Goal: Task Accomplishment & Management: Manage account settings

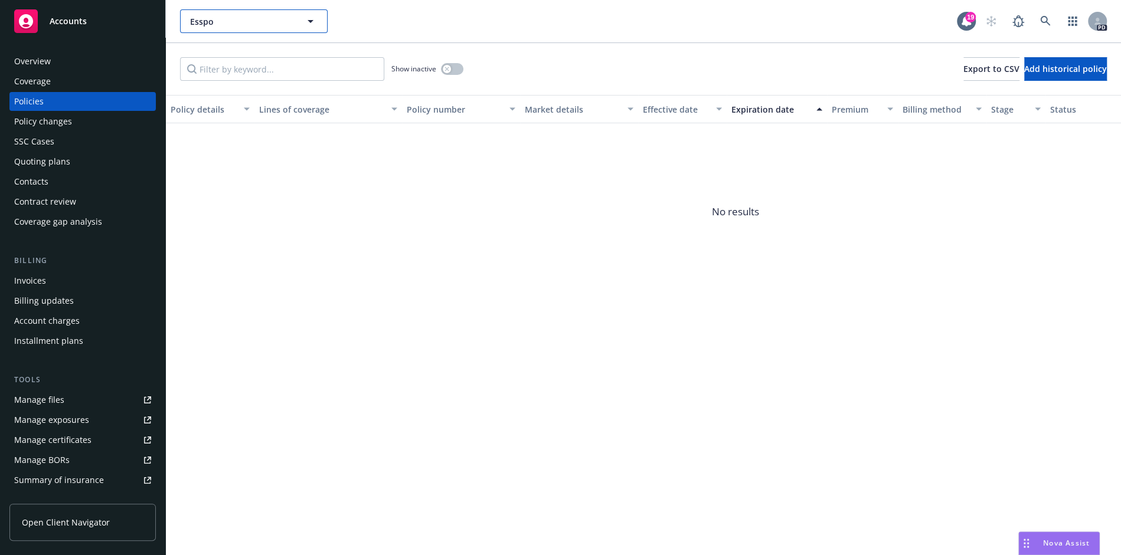
click at [277, 29] on button "Esspo" at bounding box center [254, 21] width 148 height 24
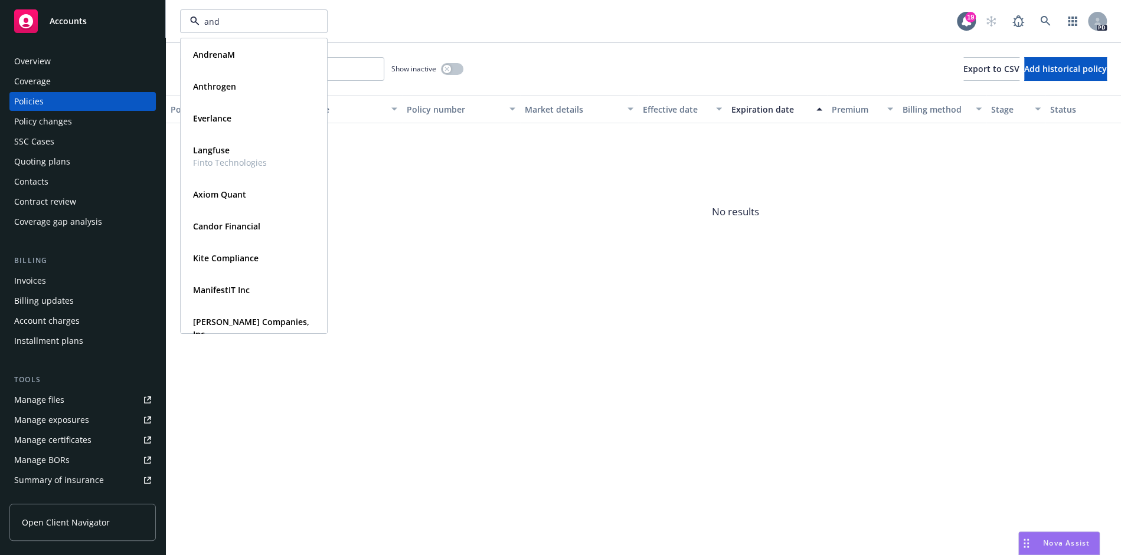
type input "andr"
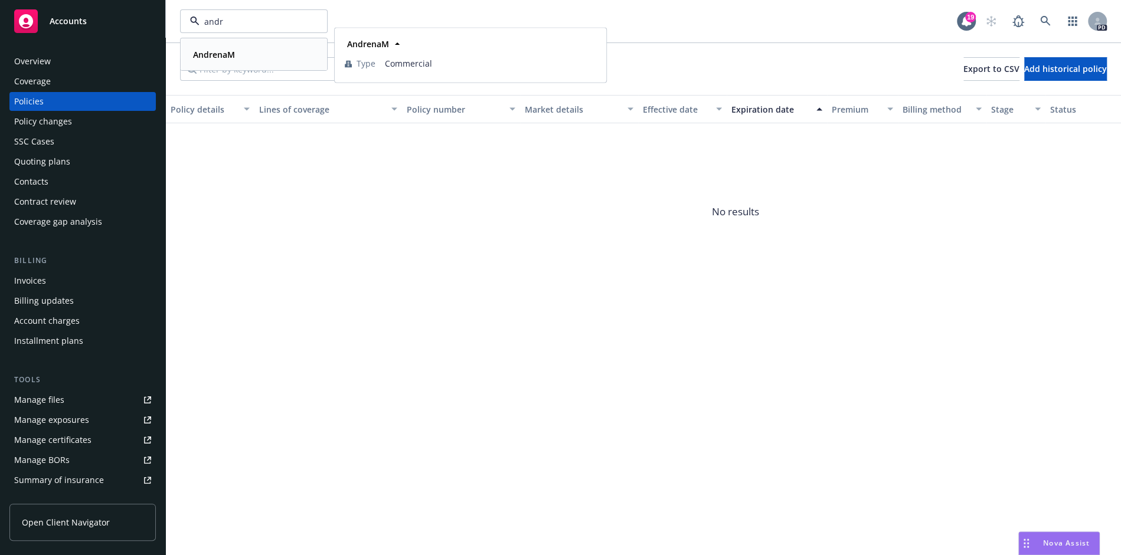
click at [243, 53] on div "AndrenaM" at bounding box center [253, 54] width 131 height 17
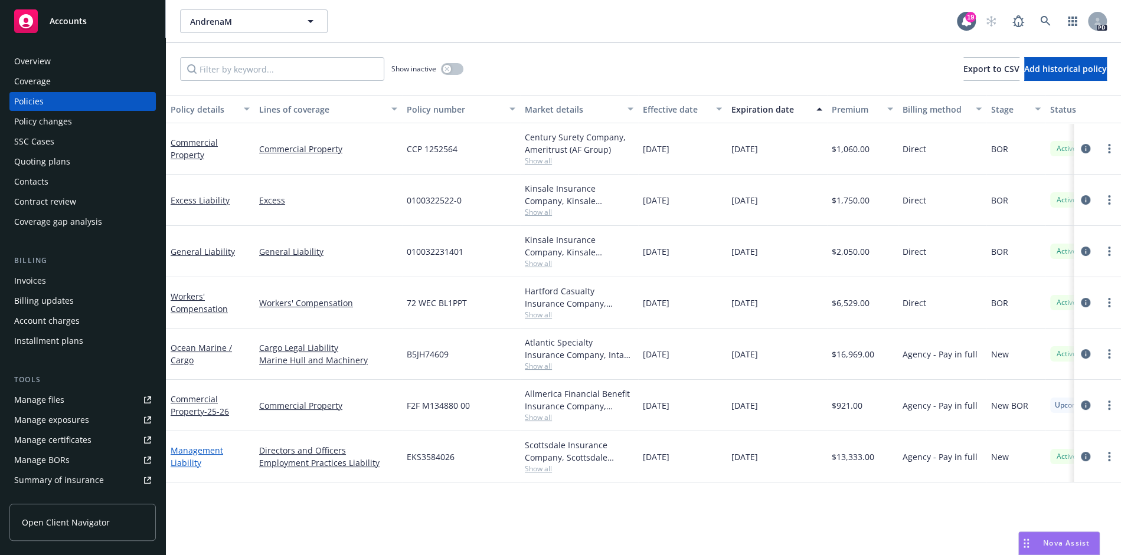
click at [192, 457] on link "Management Liability" at bounding box center [197, 457] width 53 height 24
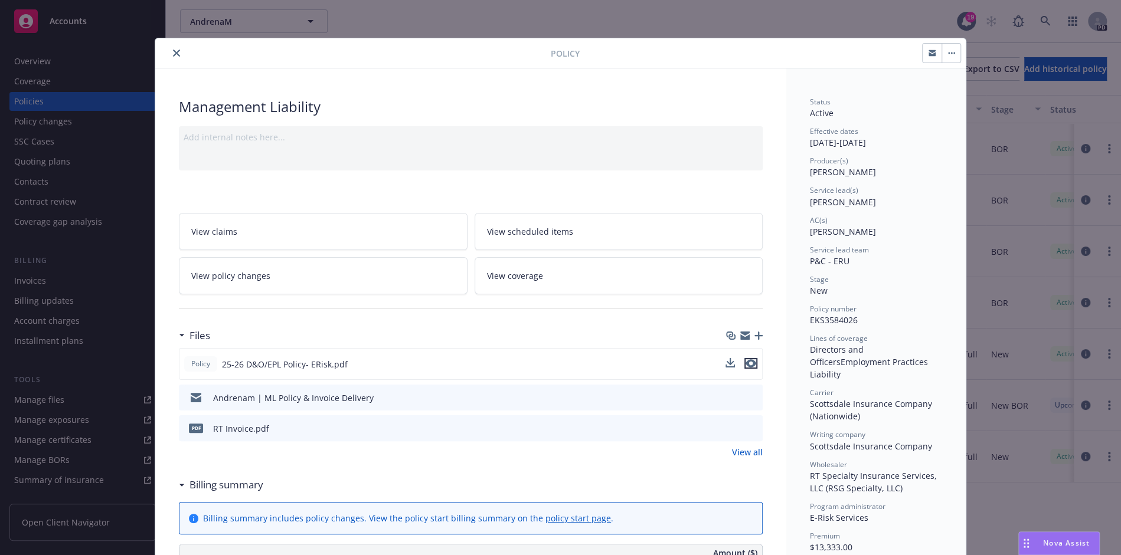
click at [755, 360] on icon "preview file" at bounding box center [750, 363] width 11 height 8
click at [85, 149] on div "Policy Management Liability Add internal notes here... View claims View schedul…" at bounding box center [560, 277] width 1121 height 555
click at [53, 70] on div "Policy Management Liability Add internal notes here... View claims View schedul…" at bounding box center [560, 277] width 1121 height 555
click at [183, 55] on div at bounding box center [355, 53] width 391 height 14
click at [174, 55] on icon "close" at bounding box center [176, 53] width 7 height 7
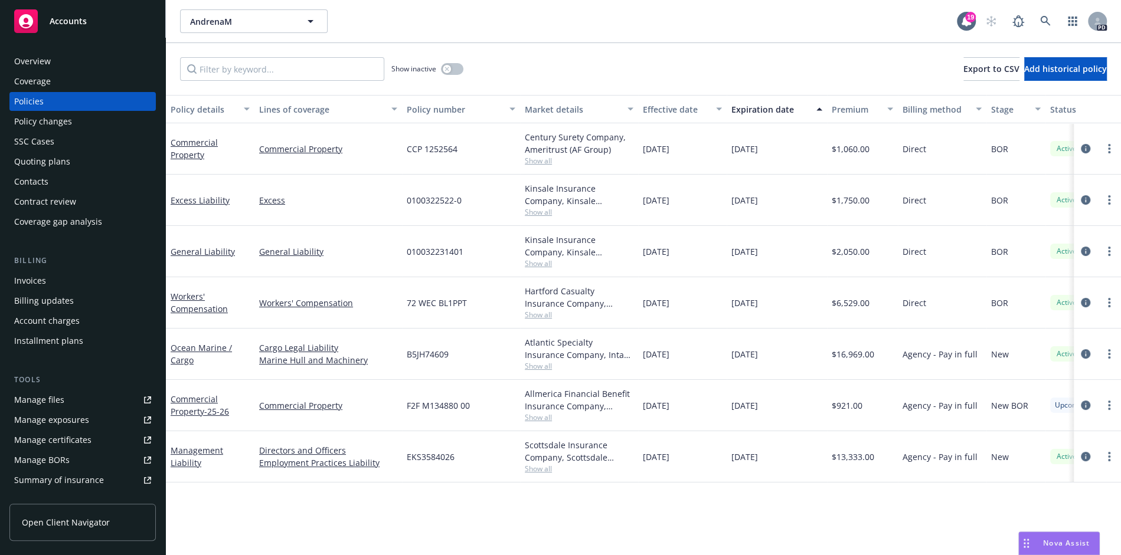
click at [43, 63] on div "Overview" at bounding box center [32, 61] width 37 height 19
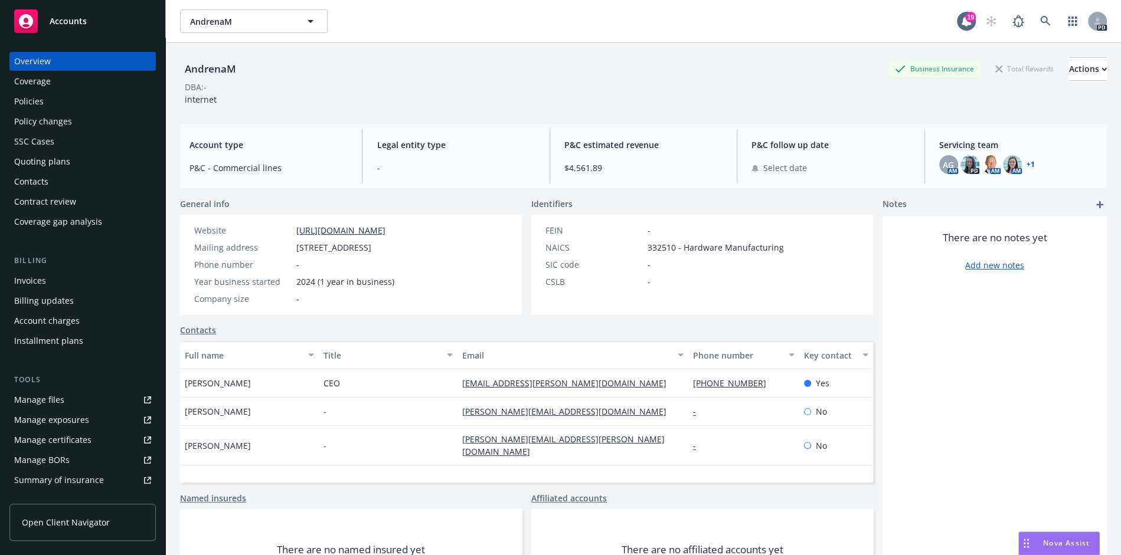
click at [1028, 166] on link "+ 1" at bounding box center [1030, 164] width 8 height 7
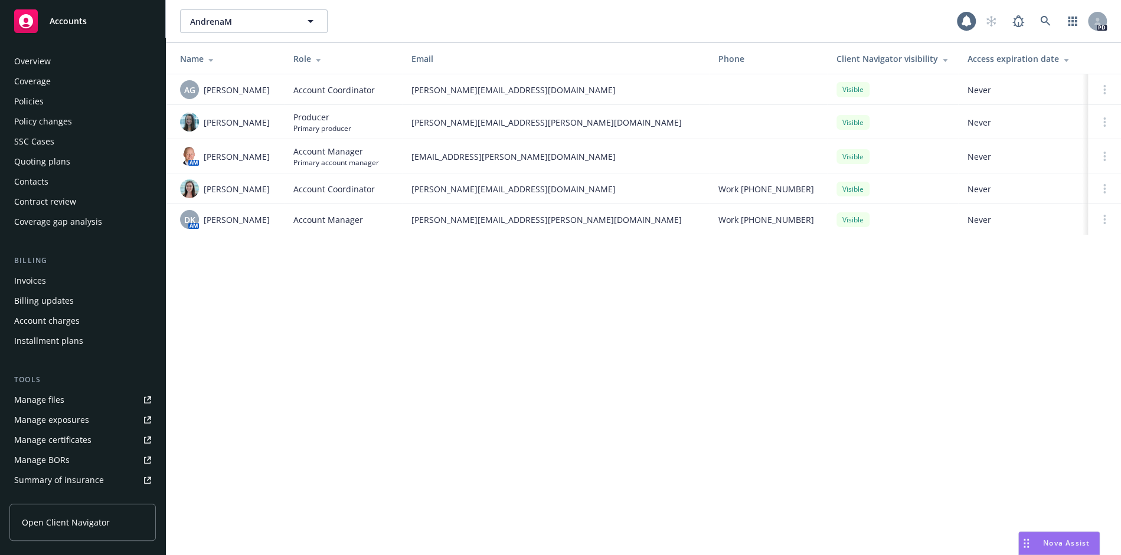
scroll to position [193, 0]
